Goal: Information Seeking & Learning: Learn about a topic

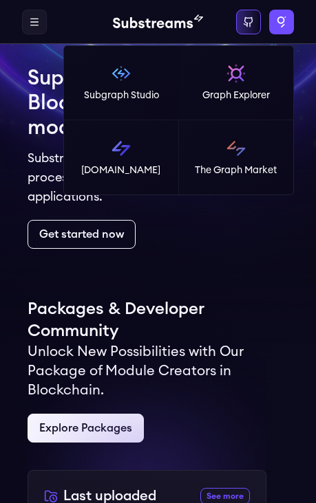
click at [292, 13] on label "Apps" at bounding box center [281, 22] width 25 height 25
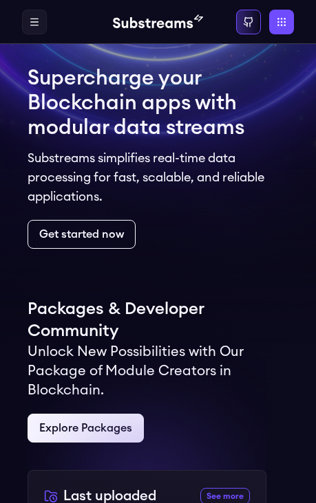
click at [25, 12] on label at bounding box center [34, 22] width 25 height 25
click at [0, 0] on link "Packages" at bounding box center [0, 0] width 0 height 0
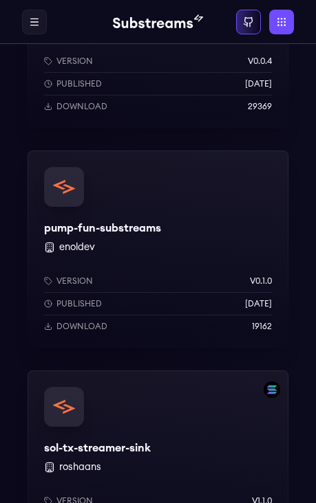
scroll to position [3998, 0]
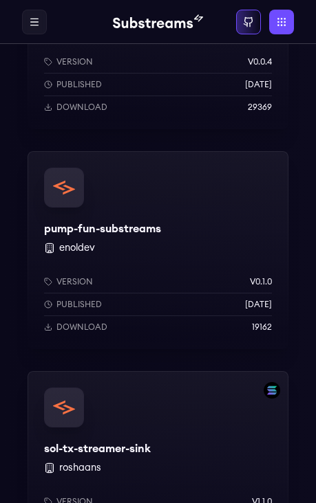
click at [258, 248] on div "pump-fun-substreams enoldev Version v0.1.0 Published 11 months ago Download 191…" at bounding box center [158, 250] width 261 height 198
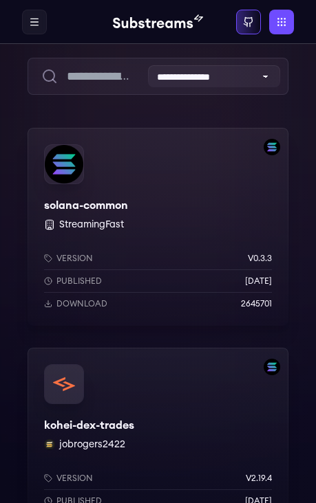
scroll to position [0, 0]
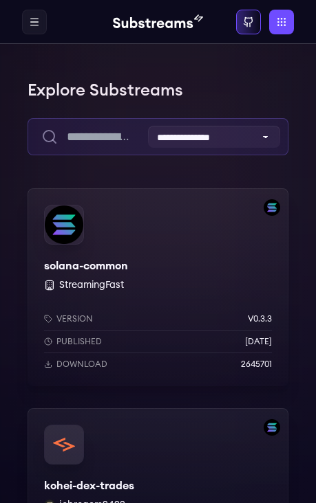
click at [204, 124] on input "text" at bounding box center [158, 136] width 261 height 37
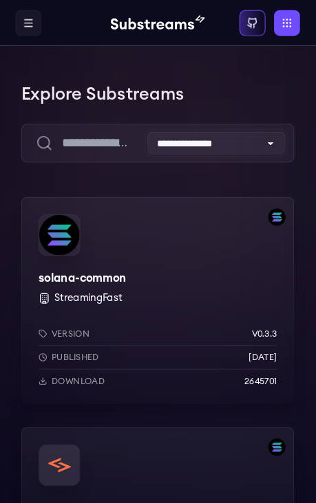
click at [251, 131] on select "**********" at bounding box center [214, 137] width 132 height 22
select select "*********"
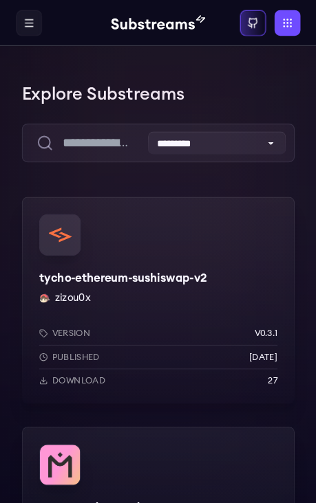
click at [1, 27] on div "Home Packages Pricing Docs Home Packages Pricing Docs Sign in Apps Subgraph Stu…" at bounding box center [158, 22] width 316 height 44
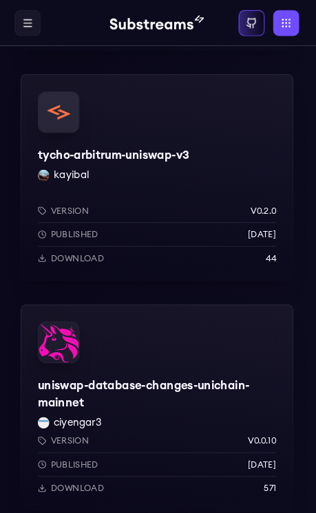
scroll to position [996, 0]
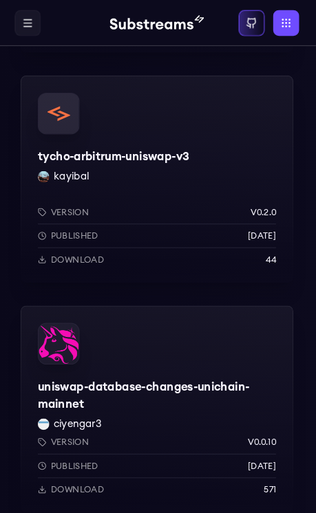
click at [22, 23] on label at bounding box center [34, 22] width 25 height 25
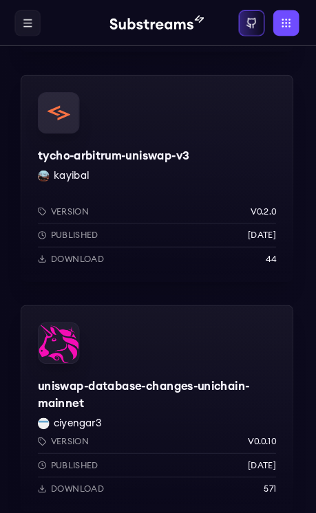
click at [0, 0] on link "Pricing" at bounding box center [0, 0] width 0 height 0
